Goal: Register for event/course

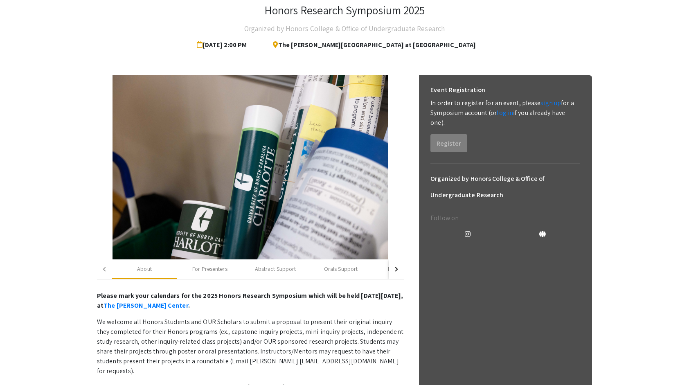
scroll to position [51, 0]
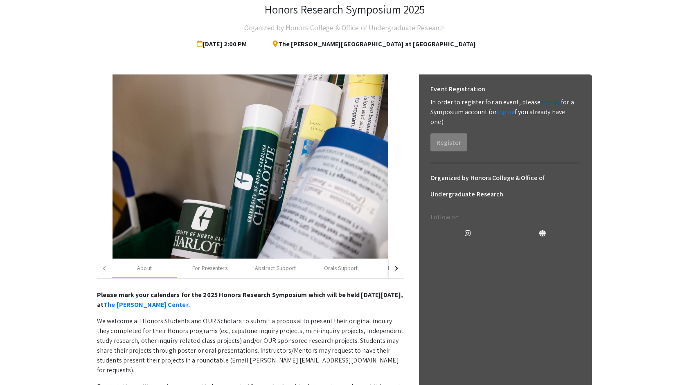
click at [553, 104] on link "sign up" at bounding box center [551, 102] width 20 height 9
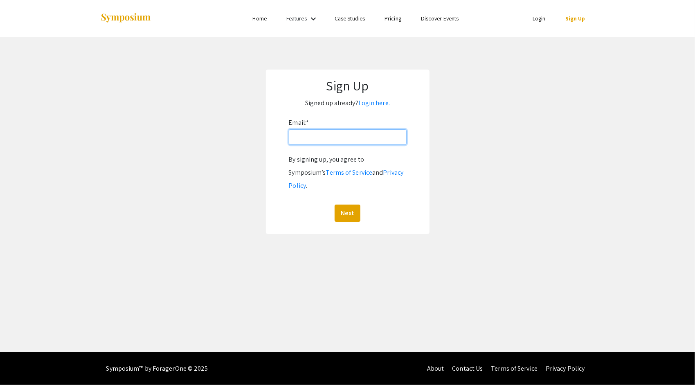
click at [317, 142] on input "Email: *" at bounding box center [348, 137] width 118 height 16
type input "[EMAIL_ADDRESS][DOMAIN_NAME]"
click at [343, 205] on button "Next" at bounding box center [348, 213] width 26 height 17
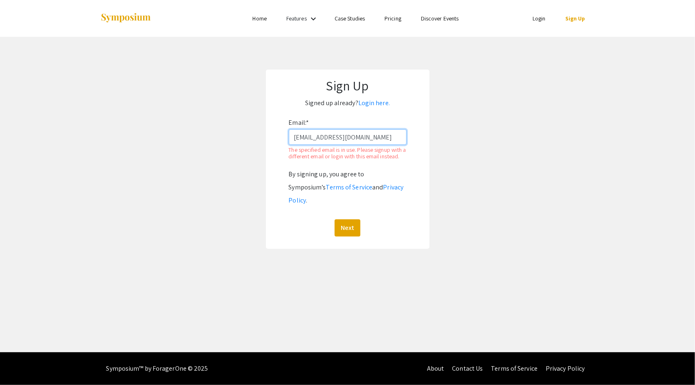
click at [374, 141] on input "[EMAIL_ADDRESS][DOMAIN_NAME]" at bounding box center [348, 137] width 118 height 16
click at [370, 141] on input "[EMAIL_ADDRESS][DOMAIN_NAME]" at bounding box center [348, 137] width 118 height 16
click at [228, 143] on app-signup "Sign Up Signed up already? Login here. Email: * [EMAIL_ADDRESS][DOMAIN_NAME] Th…" at bounding box center [347, 159] width 695 height 179
click at [343, 223] on button "Next" at bounding box center [348, 227] width 26 height 17
drag, startPoint x: 343, startPoint y: 223, endPoint x: 348, endPoint y: 228, distance: 6.7
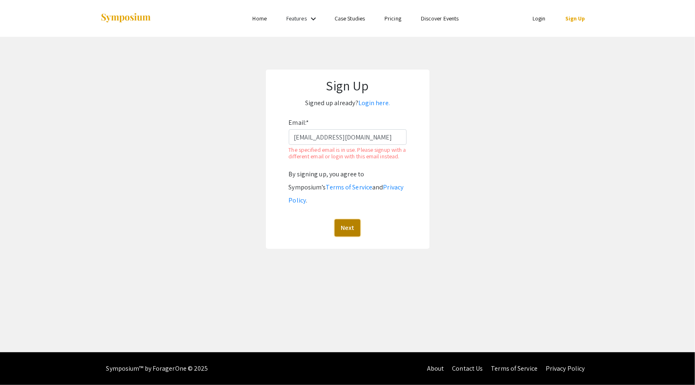
click at [348, 228] on button "Next" at bounding box center [348, 227] width 26 height 17
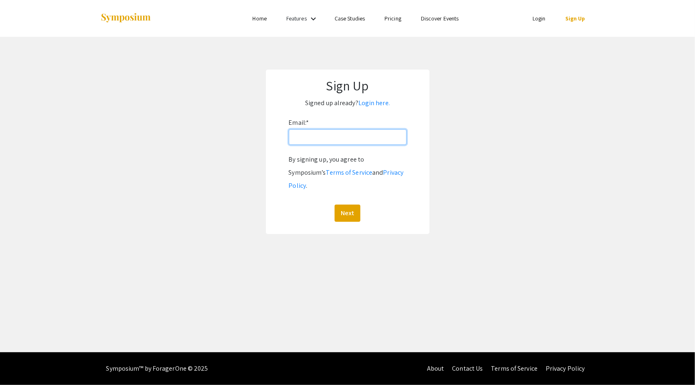
click at [318, 136] on input "Email: *" at bounding box center [348, 137] width 118 height 16
type input "[EMAIL_ADDRESS][DOMAIN_NAME]"
click at [343, 205] on button "Next" at bounding box center [348, 213] width 26 height 17
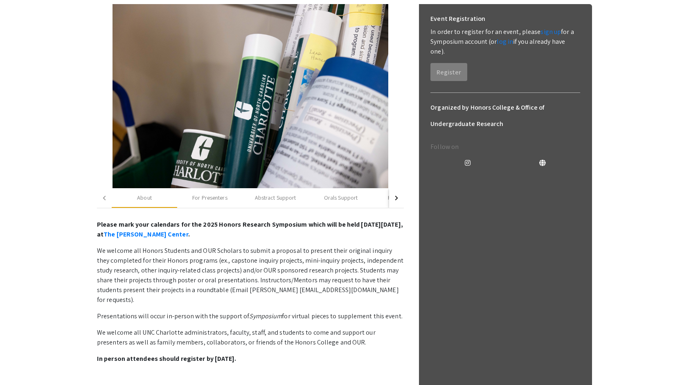
scroll to position [120, 0]
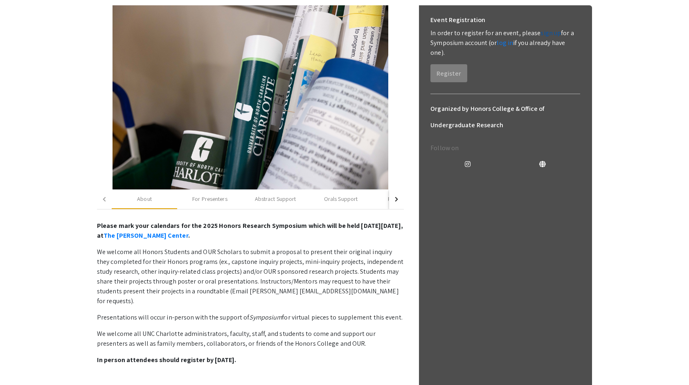
click at [544, 34] on link "sign up" at bounding box center [551, 33] width 20 height 9
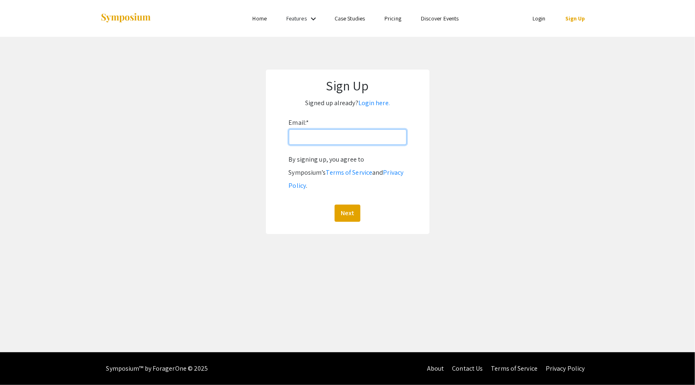
click at [332, 137] on input "Email: *" at bounding box center [348, 137] width 118 height 16
type input "[EMAIL_ADDRESS][DOMAIN_NAME]"
click at [341, 205] on button "Next" at bounding box center [348, 213] width 26 height 17
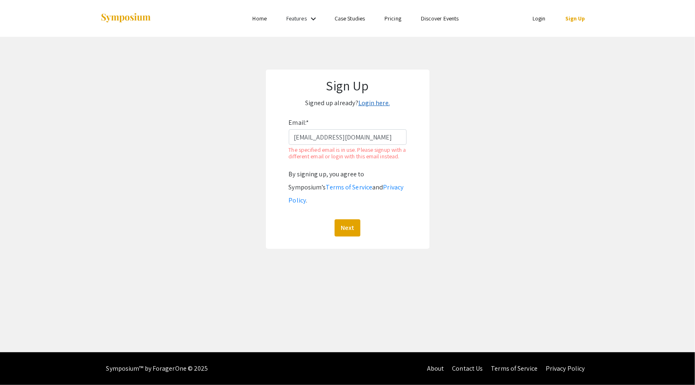
click at [371, 107] on link "Login here." at bounding box center [375, 103] width 32 height 9
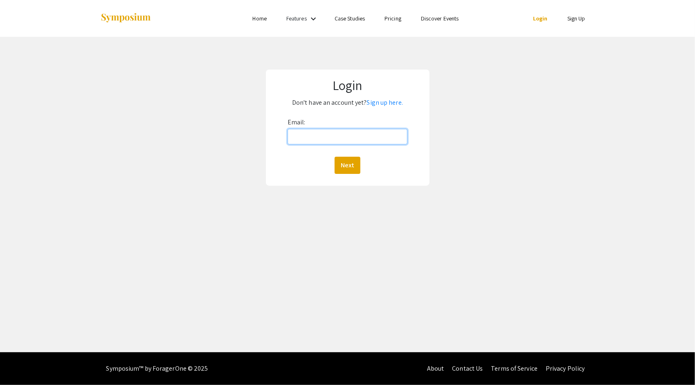
click at [316, 143] on input "Email:" at bounding box center [348, 137] width 120 height 16
type input "[EMAIL_ADDRESS][DOMAIN_NAME]"
click at [348, 160] on button "Next" at bounding box center [348, 165] width 26 height 17
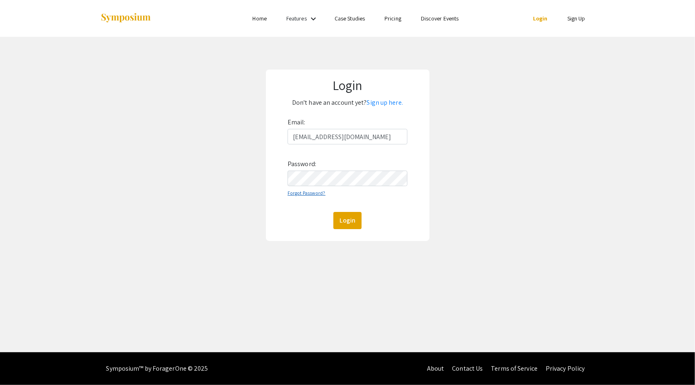
click at [291, 192] on link "Forgot Password?" at bounding box center [307, 193] width 38 height 6
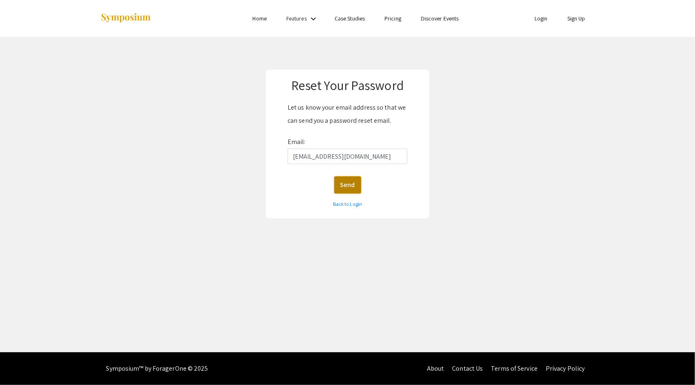
click at [337, 179] on button "Send" at bounding box center [347, 184] width 27 height 17
click at [343, 201] on link "Back to Login" at bounding box center [347, 204] width 29 height 6
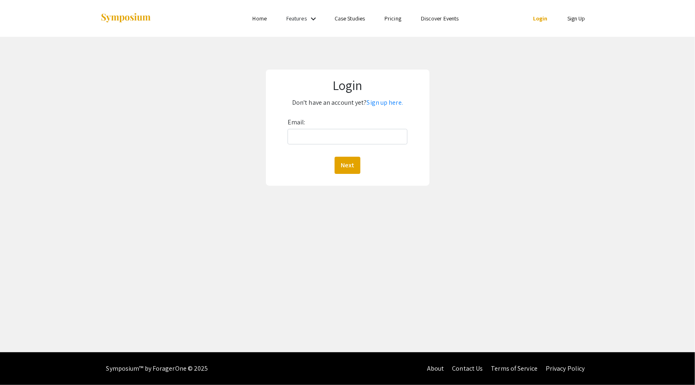
click at [333, 147] on div "Email: Next" at bounding box center [348, 145] width 120 height 58
click at [330, 138] on input "Email:" at bounding box center [348, 137] width 120 height 16
type input "[EMAIL_ADDRESS][DOMAIN_NAME]"
click at [341, 167] on button "Next" at bounding box center [348, 165] width 26 height 17
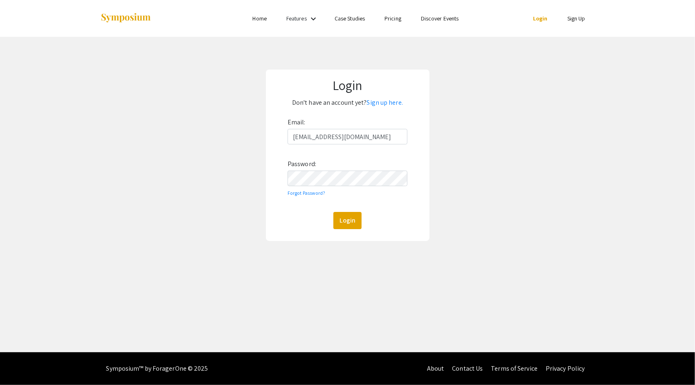
click at [310, 165] on label "Password:" at bounding box center [302, 164] width 29 height 13
click at [334, 212] on button "Login" at bounding box center [348, 220] width 28 height 17
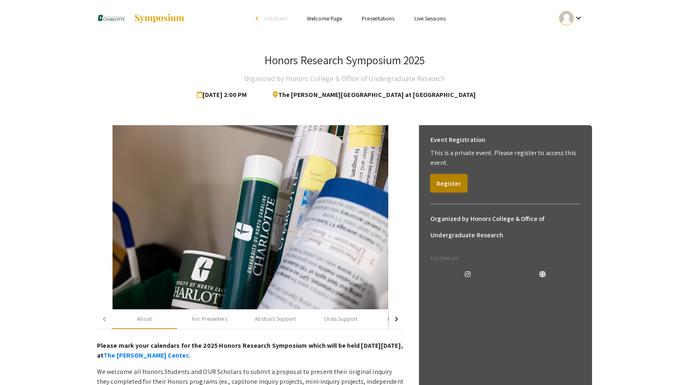
click at [440, 186] on button "Register" at bounding box center [449, 183] width 37 height 18
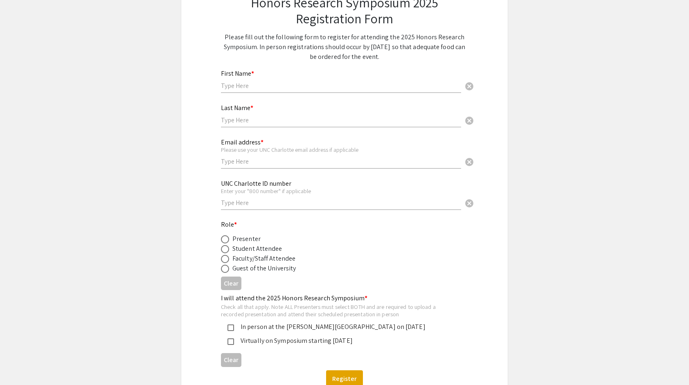
scroll to position [73, 0]
click at [289, 73] on div "First Name * cancel" at bounding box center [341, 78] width 240 height 31
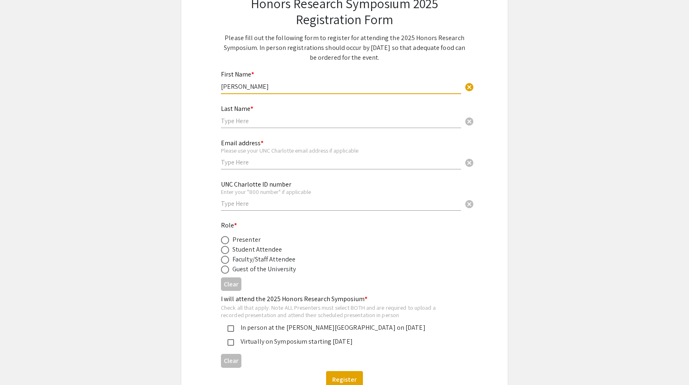
type input "Evan"
click at [273, 121] on input "text" at bounding box center [341, 121] width 240 height 9
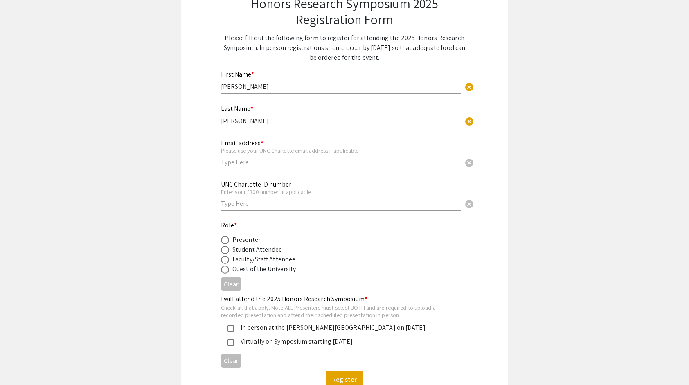
type input "Santaniello"
click at [257, 168] on div "Email address * Please use your UNC Charlotte email address if applicable cancel" at bounding box center [341, 150] width 240 height 38
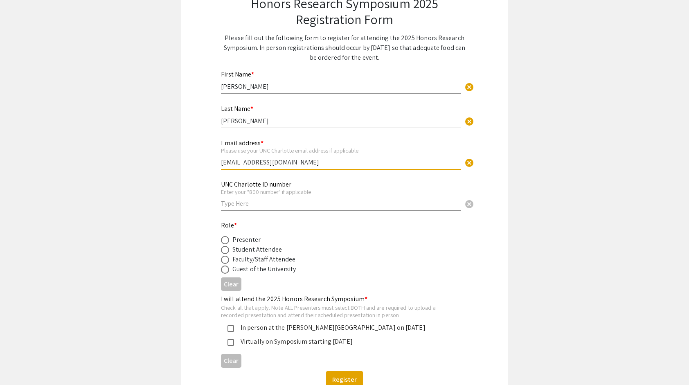
type input "[EMAIL_ADDRESS][DOMAIN_NAME]"
click at [243, 211] on div "UNC Charlotte ID number Enter your "800 number" if applicable cancel" at bounding box center [341, 192] width 240 height 38
type input "801415112"
click at [200, 224] on div "Honors Research Symposium 2025 Registration Form Please fill out the following …" at bounding box center [344, 191] width 327 height 433
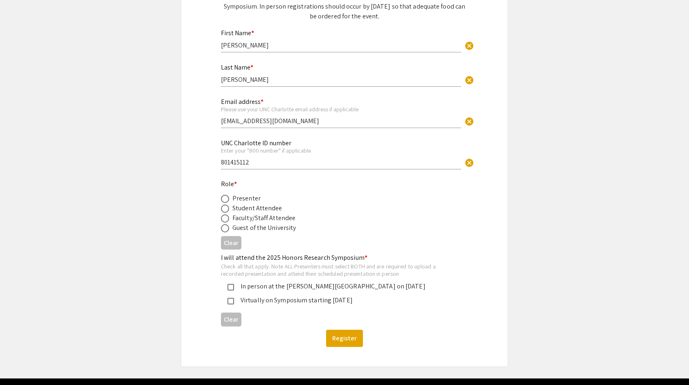
scroll to position [115, 0]
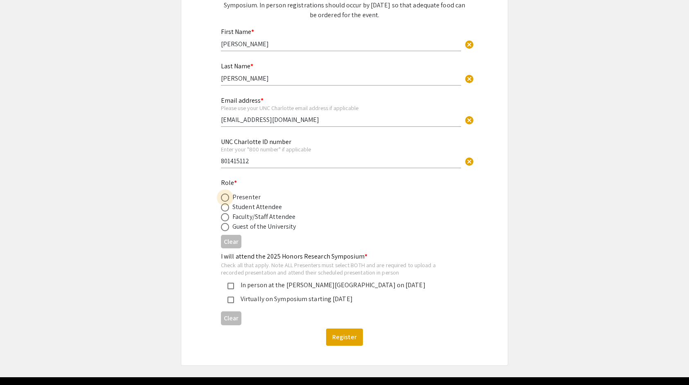
click at [224, 199] on span at bounding box center [225, 198] width 8 height 8
click at [224, 199] on input "radio" at bounding box center [225, 198] width 8 height 8
radio input "true"
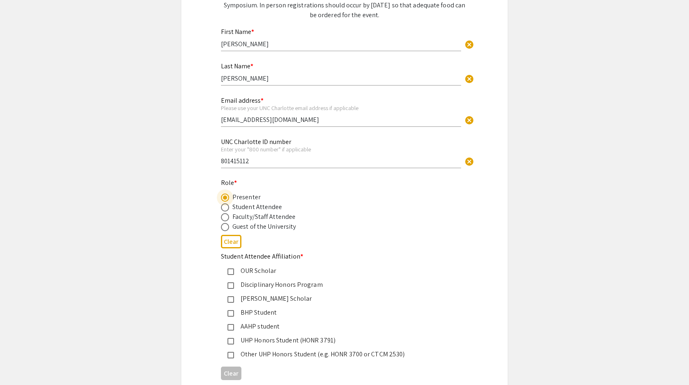
click at [208, 235] on div "Honors Research Symposium 2025 Registration Form Please fill out the following …" at bounding box center [344, 215] width 287 height 564
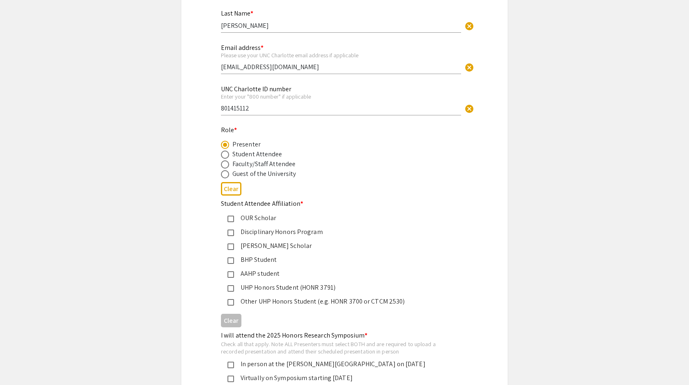
scroll to position [170, 0]
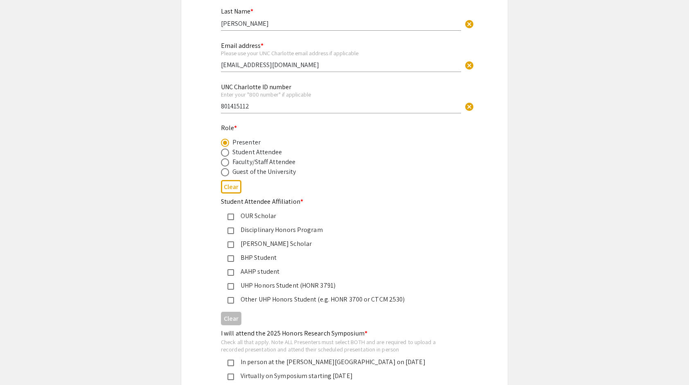
click at [230, 286] on mat-pseudo-checkbox at bounding box center [231, 286] width 7 height 7
click at [196, 266] on div "Honors Research Symposium 2025 Registration Form Please fill out the following …" at bounding box center [344, 160] width 327 height 564
click at [237, 287] on div "UHP Honors Student (HONR 3791)" at bounding box center [341, 286] width 214 height 10
click at [245, 300] on div "Other UHP Honors Student (e.g. HONR 3700 or CTCM 2530)" at bounding box center [341, 300] width 214 height 10
click at [199, 268] on div "Honors Research Symposium 2025 Registration Form Please fill out the following …" at bounding box center [344, 160] width 327 height 564
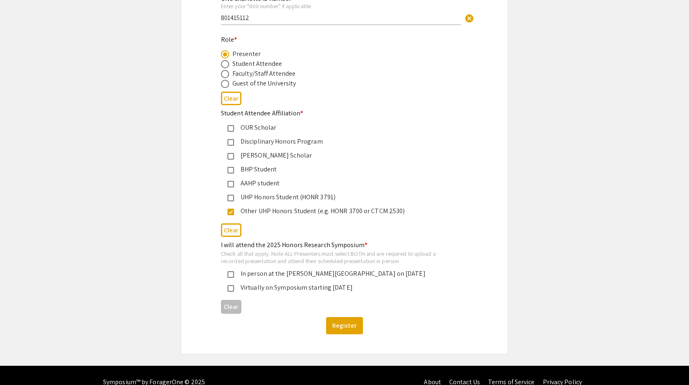
scroll to position [264, 0]
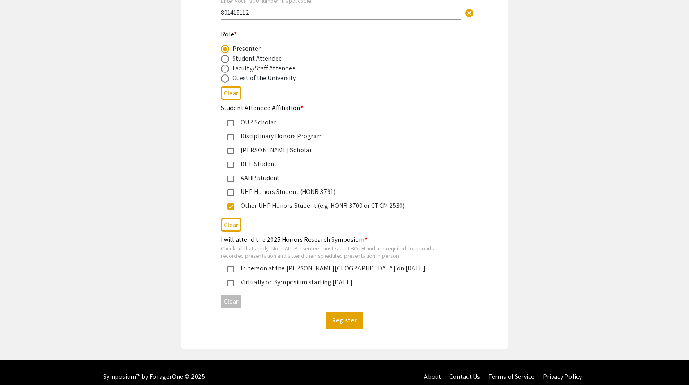
click at [231, 272] on mat-pseudo-checkbox at bounding box center [231, 269] width 7 height 7
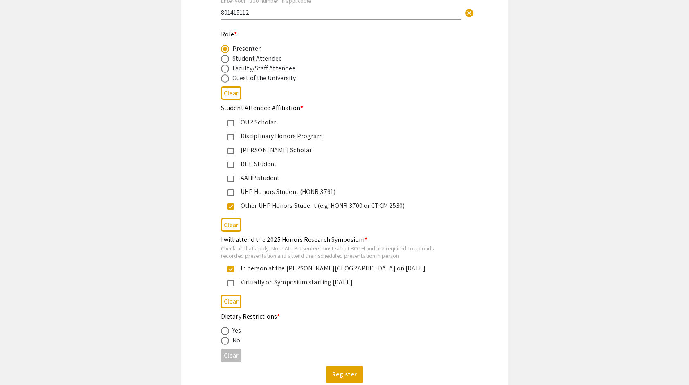
click at [224, 342] on span at bounding box center [225, 341] width 8 height 8
click at [224, 342] on input "radio" at bounding box center [225, 341] width 8 height 8
radio input "true"
click at [200, 296] on div "Honors Research Symposium 2025 Registration Form Please fill out the following …" at bounding box center [344, 93] width 327 height 618
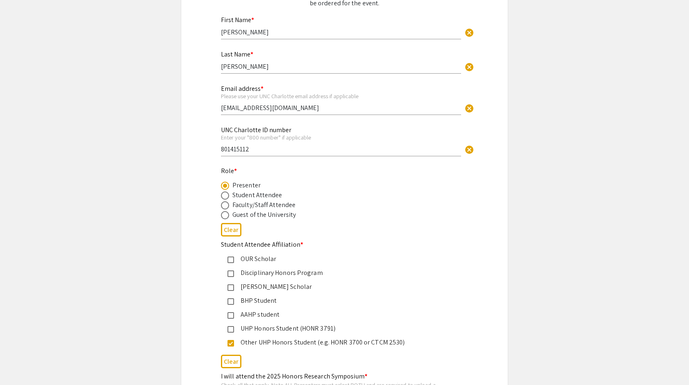
scroll to position [127, 0]
click at [97, 118] on app-registration-form-submission "Honors Research Symposium 2025 Registration Form Please fill out the following …" at bounding box center [344, 230] width 689 height 618
click at [533, 165] on app-registration-form-submission "Honors Research Symposium 2025 Registration Form Please fill out the following …" at bounding box center [344, 230] width 689 height 618
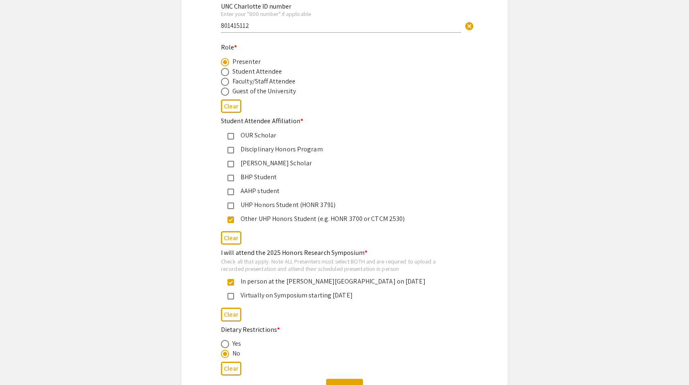
scroll to position [325, 0]
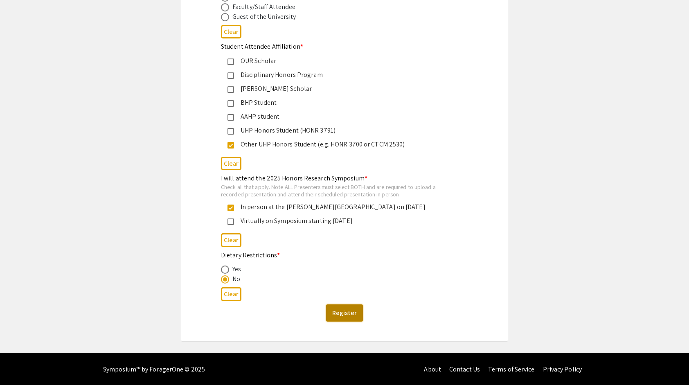
click at [351, 309] on button "Register" at bounding box center [344, 313] width 37 height 17
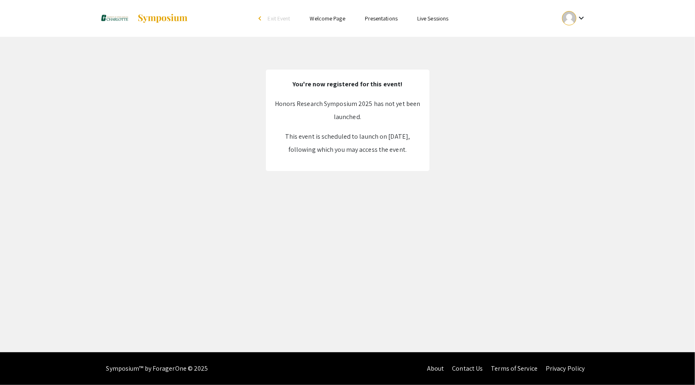
click at [170, 27] on link at bounding box center [144, 18] width 88 height 20
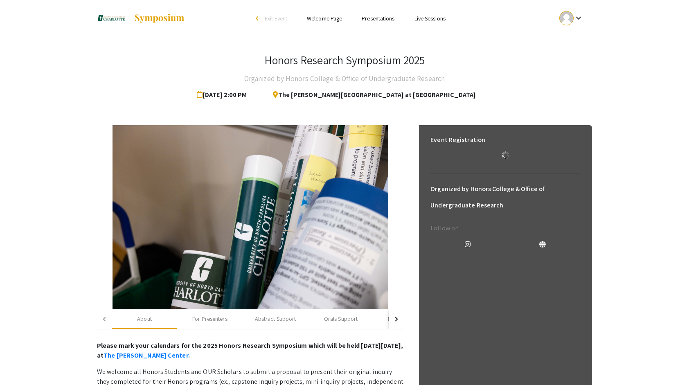
click at [160, 15] on img at bounding box center [159, 19] width 51 height 10
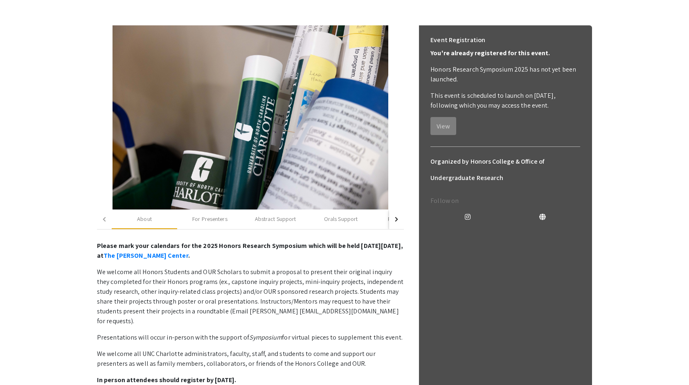
scroll to position [63, 0]
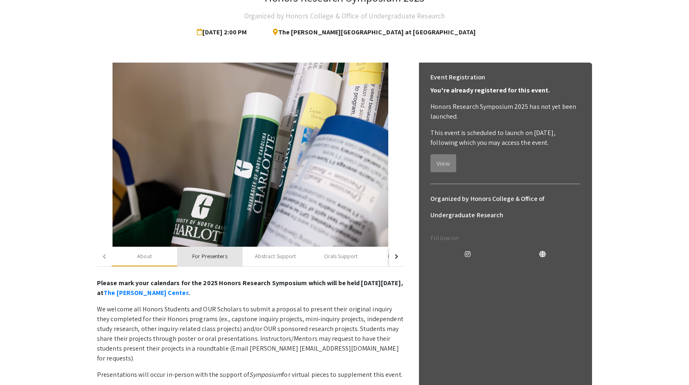
click at [206, 262] on div "For Presenters" at bounding box center [209, 257] width 65 height 20
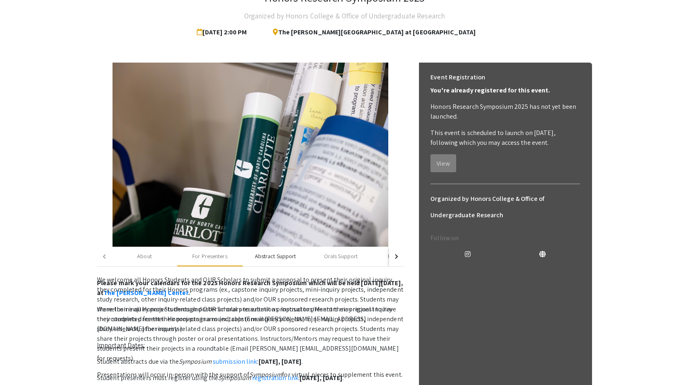
click at [253, 262] on div "Abstract Support" at bounding box center [275, 257] width 65 height 20
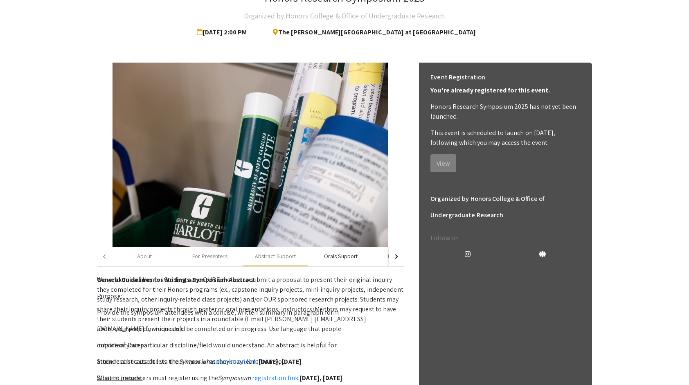
click at [343, 257] on div "Orals Support" at bounding box center [341, 256] width 34 height 9
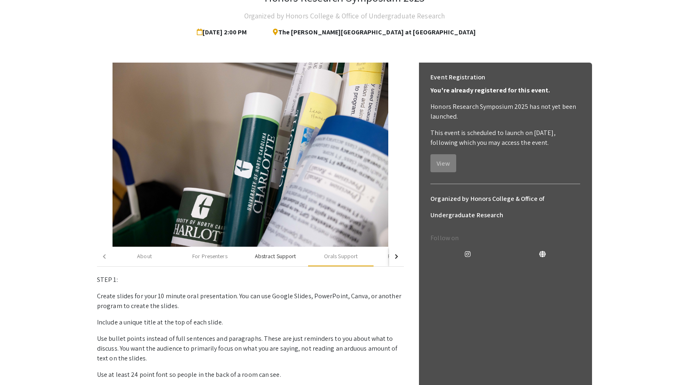
click at [275, 255] on div "Abstract Support" at bounding box center [275, 256] width 41 height 9
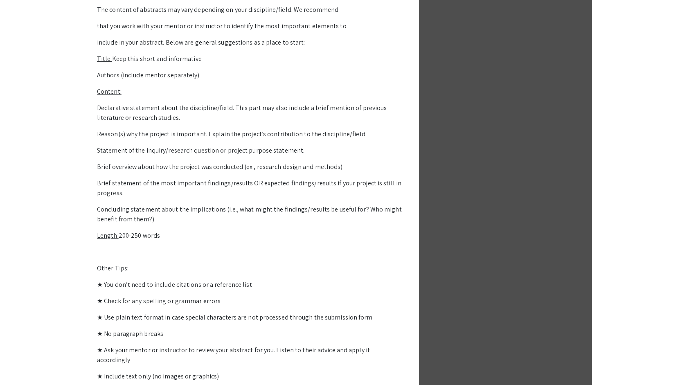
scroll to position [455, 0]
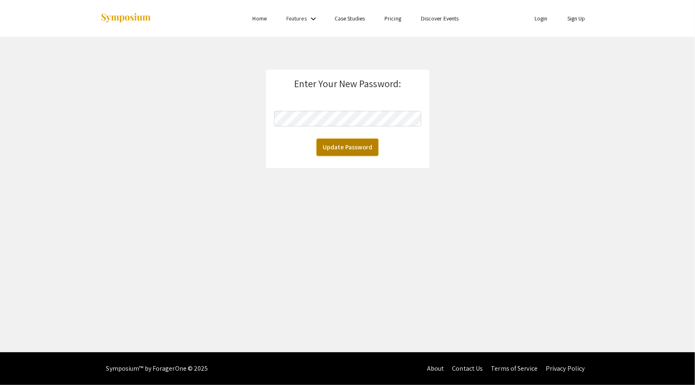
click at [363, 142] on button "Update Password" at bounding box center [348, 147] width 62 height 17
